Goal: Information Seeking & Learning: Learn about a topic

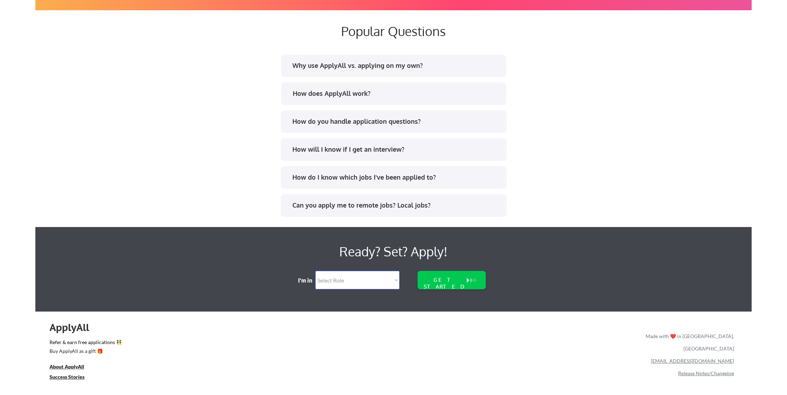
scroll to position [1339, 0]
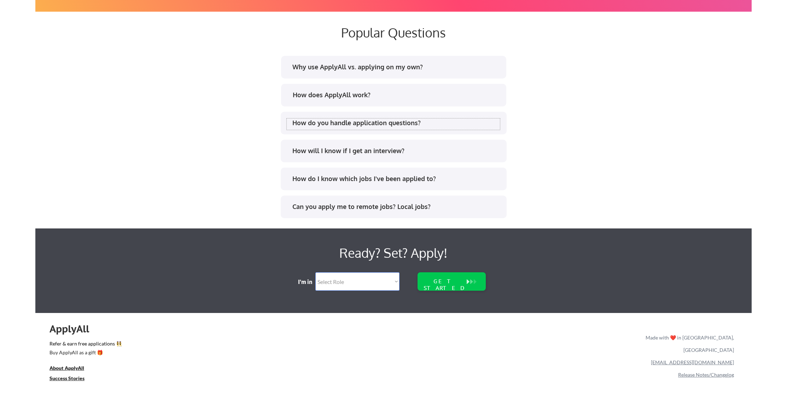
click at [364, 126] on div "How do you handle application questions?" at bounding box center [396, 122] width 208 height 9
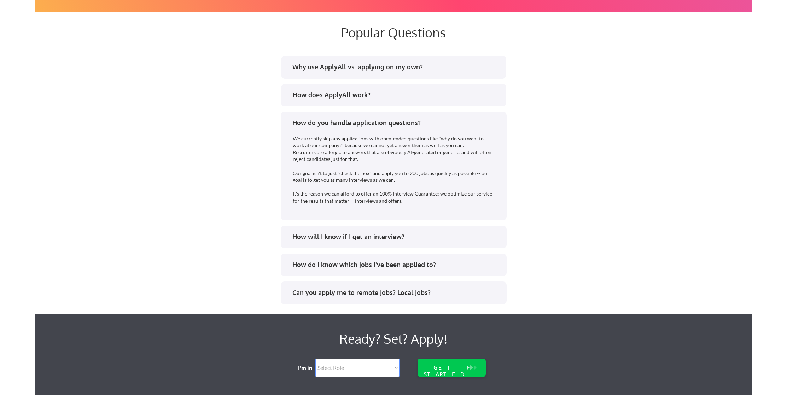
click at [340, 238] on div "How will I know if I get an interview?" at bounding box center [396, 236] width 208 height 9
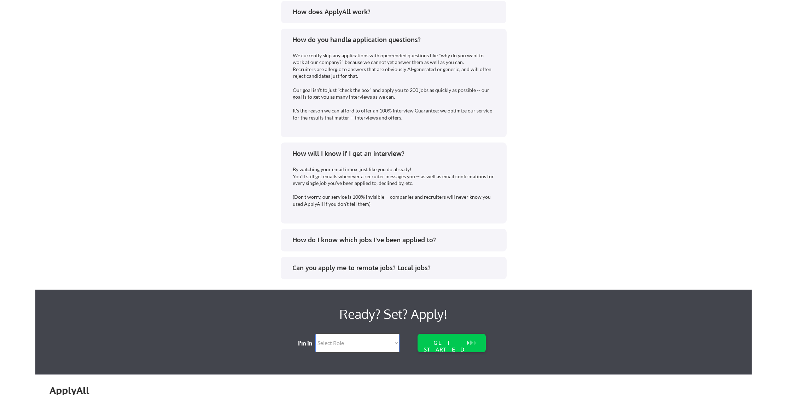
scroll to position [1423, 0]
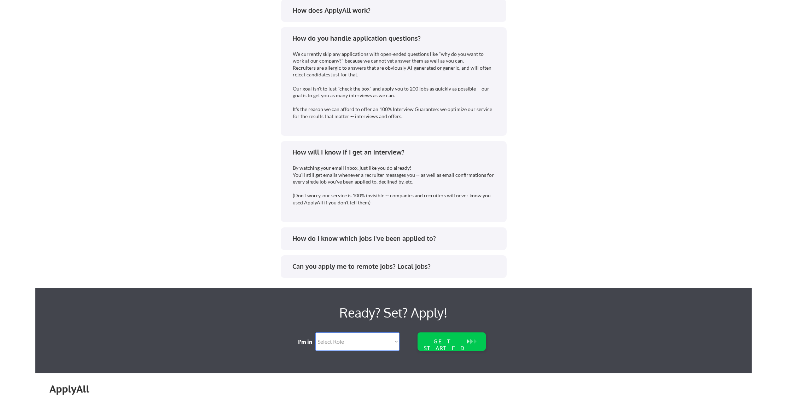
click at [400, 234] on div "How do I know which jobs I've been applied to?" at bounding box center [396, 238] width 208 height 9
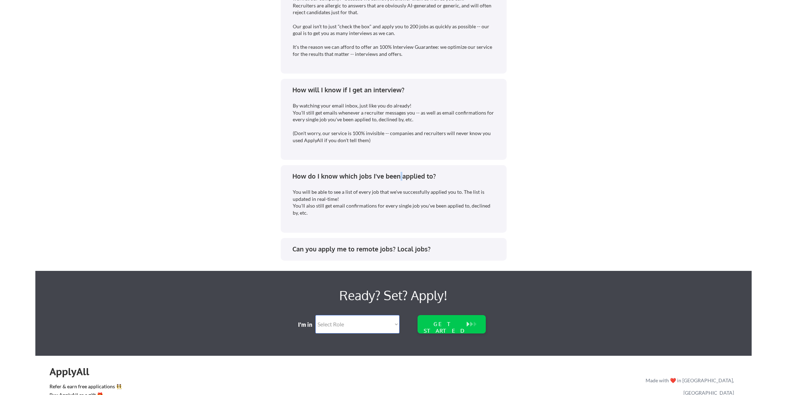
scroll to position [1492, 0]
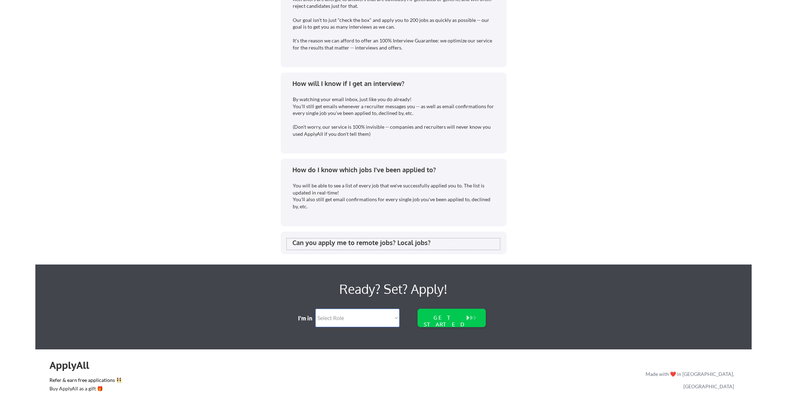
click at [424, 242] on div "Can you apply me to remote jobs? Local jobs?" at bounding box center [396, 242] width 208 height 9
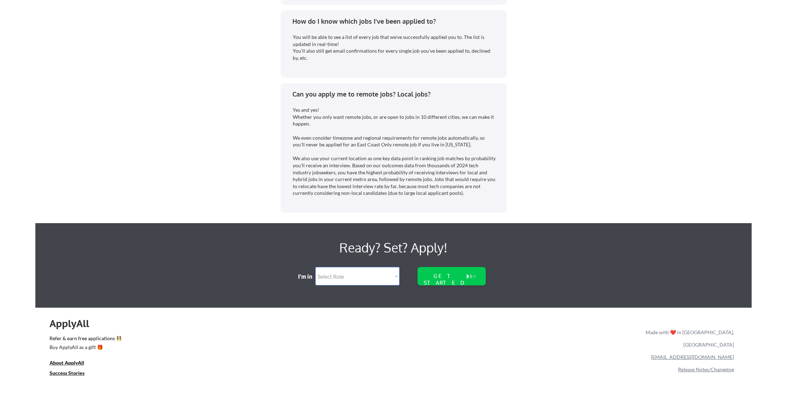
scroll to position [1669, 0]
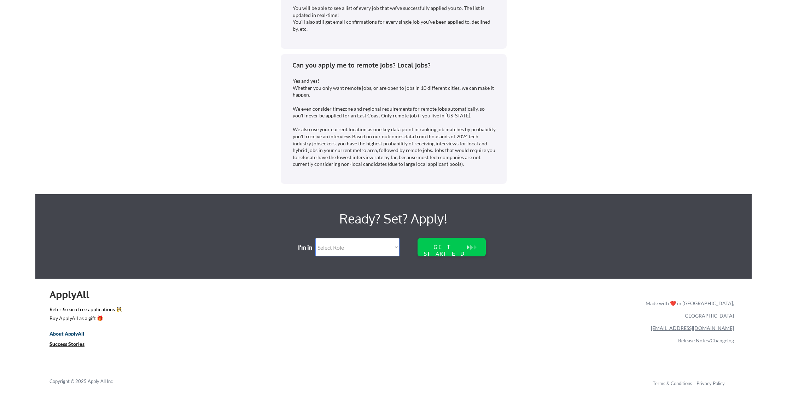
click at [66, 334] on u "About ApplyAll" at bounding box center [67, 334] width 35 height 6
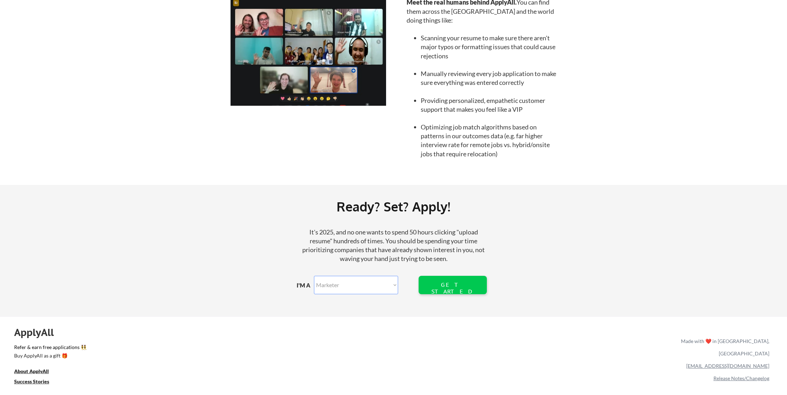
scroll to position [706, 0]
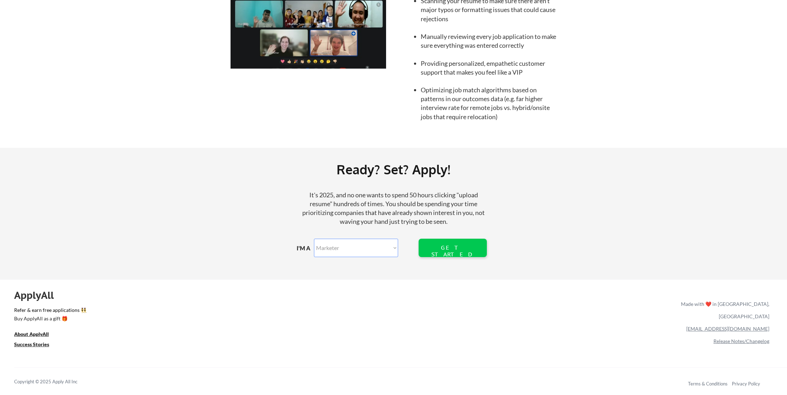
click at [752, 326] on link "[EMAIL_ADDRESS][DOMAIN_NAME]" at bounding box center [727, 329] width 83 height 6
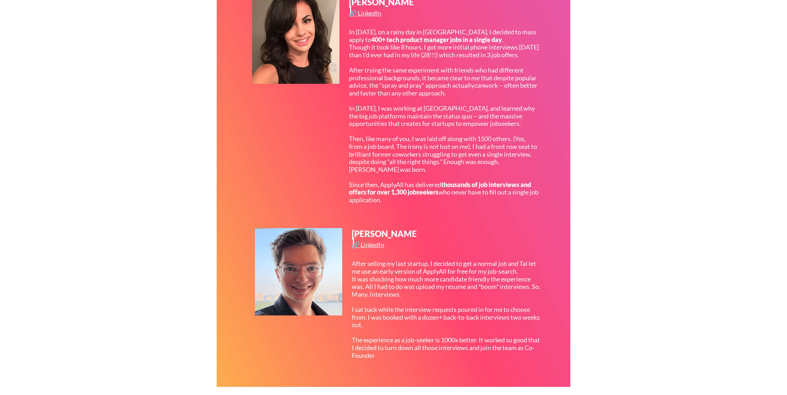
scroll to position [0, 0]
